Goal: Use online tool/utility: Utilize a website feature to perform a specific function

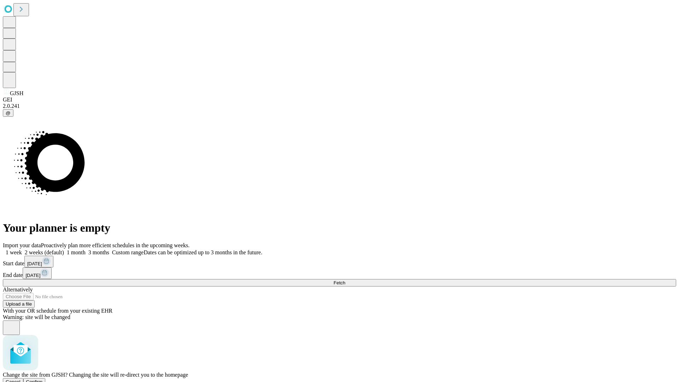
click at [43, 379] on span "Confirm" at bounding box center [34, 381] width 17 height 5
click at [22, 249] on label "1 week" at bounding box center [12, 252] width 19 height 6
click at [345, 280] on span "Fetch" at bounding box center [339, 282] width 12 height 5
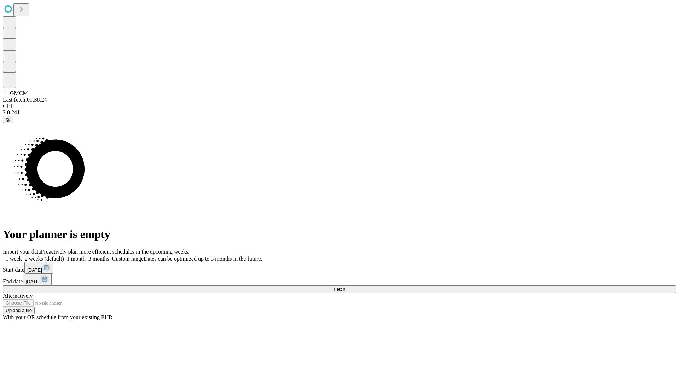
click at [22, 256] on label "1 week" at bounding box center [12, 259] width 19 height 6
click at [345, 286] on span "Fetch" at bounding box center [339, 288] width 12 height 5
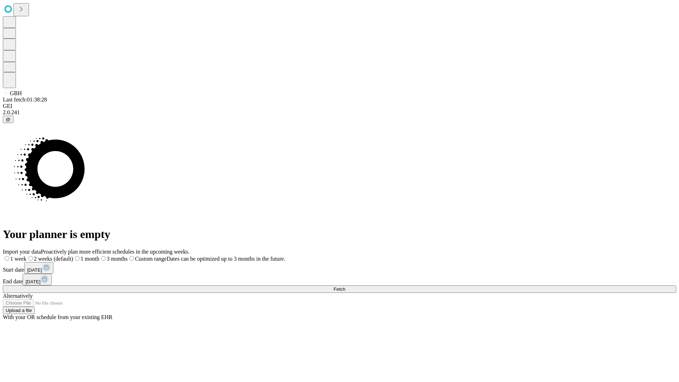
click at [345, 286] on span "Fetch" at bounding box center [339, 288] width 12 height 5
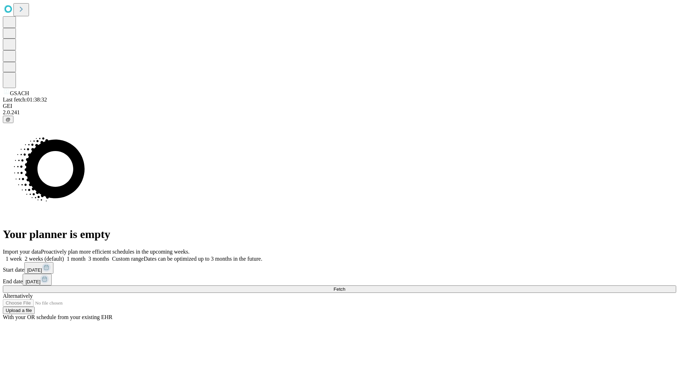
click at [22, 256] on label "1 week" at bounding box center [12, 259] width 19 height 6
click at [345, 286] on span "Fetch" at bounding box center [339, 288] width 12 height 5
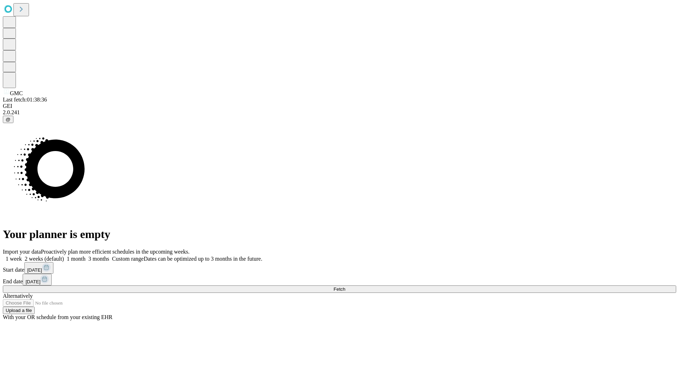
click at [22, 256] on label "1 week" at bounding box center [12, 259] width 19 height 6
click at [345, 286] on span "Fetch" at bounding box center [339, 288] width 12 height 5
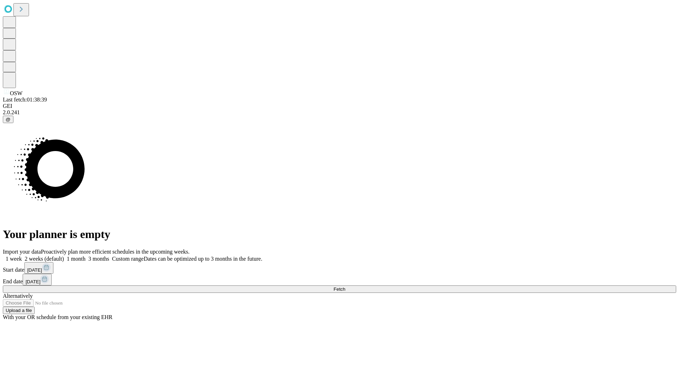
click at [345, 286] on span "Fetch" at bounding box center [339, 288] width 12 height 5
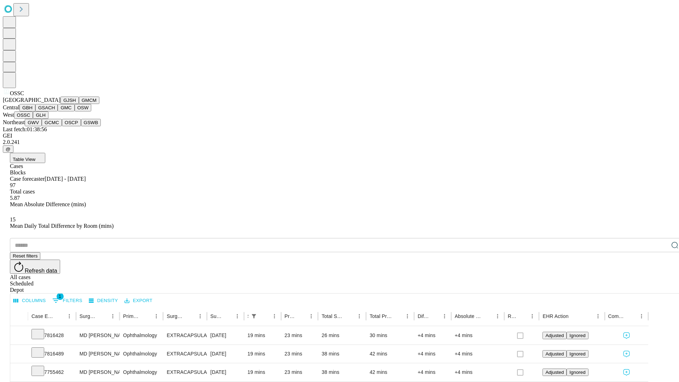
click at [48, 119] on button "GLH" at bounding box center [40, 114] width 15 height 7
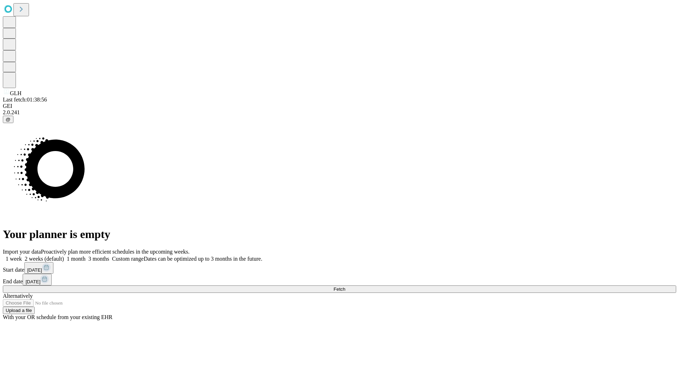
click at [345, 286] on span "Fetch" at bounding box center [339, 288] width 12 height 5
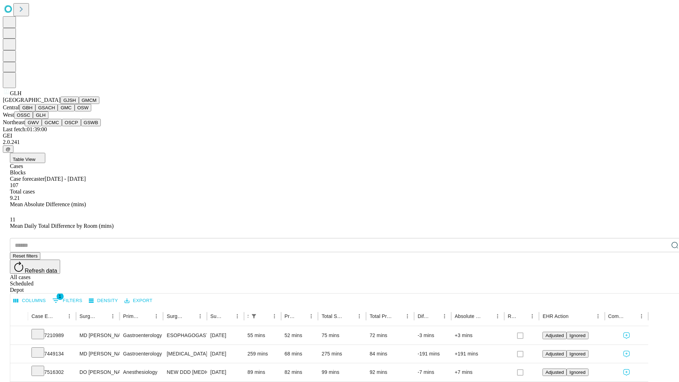
click at [42, 126] on button "GWV" at bounding box center [33, 122] width 17 height 7
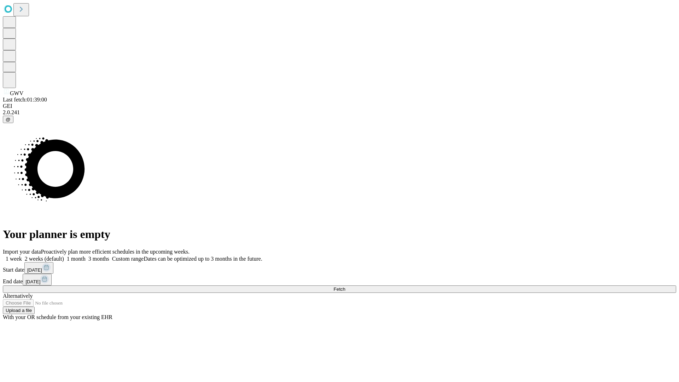
click at [22, 256] on label "1 week" at bounding box center [12, 259] width 19 height 6
click at [345, 286] on span "Fetch" at bounding box center [339, 288] width 12 height 5
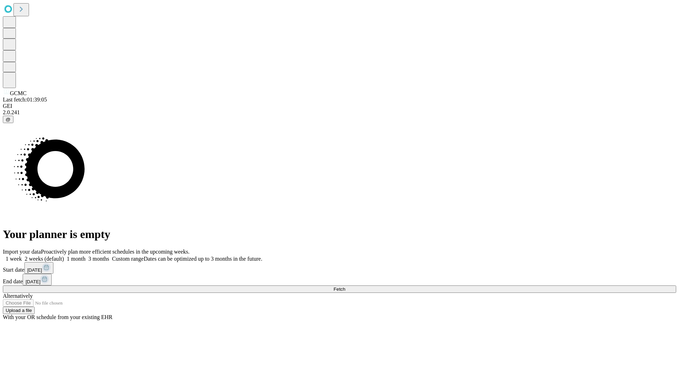
click at [22, 256] on label "1 week" at bounding box center [12, 259] width 19 height 6
click at [345, 286] on span "Fetch" at bounding box center [339, 288] width 12 height 5
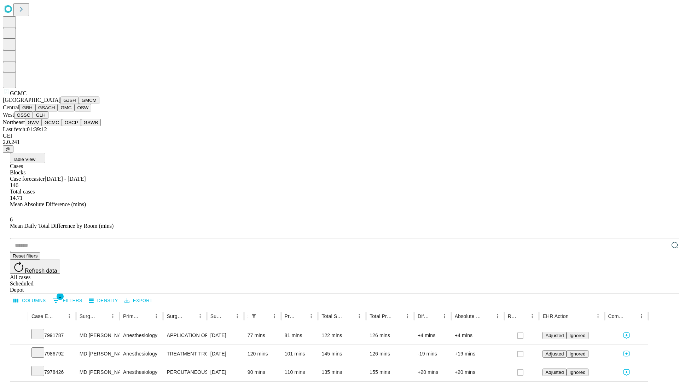
click at [62, 126] on button "OSCP" at bounding box center [71, 122] width 19 height 7
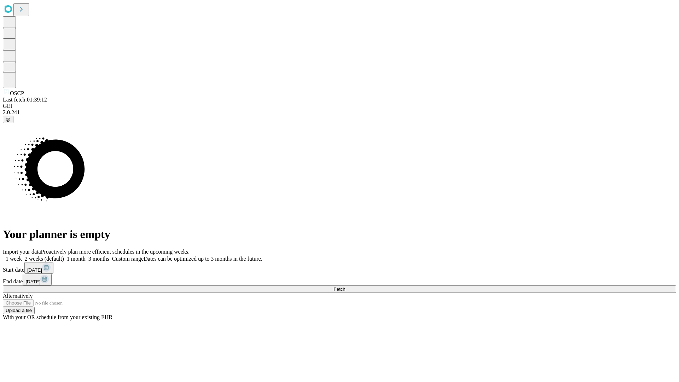
click at [22, 256] on label "1 week" at bounding box center [12, 259] width 19 height 6
click at [345, 286] on span "Fetch" at bounding box center [339, 288] width 12 height 5
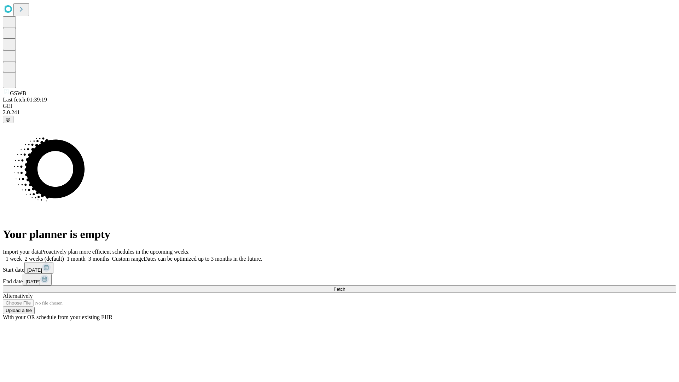
click at [22, 256] on label "1 week" at bounding box center [12, 259] width 19 height 6
click at [345, 286] on span "Fetch" at bounding box center [339, 288] width 12 height 5
